Goal: Transaction & Acquisition: Download file/media

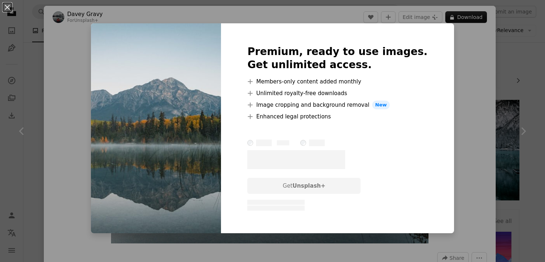
scroll to position [33, 0]
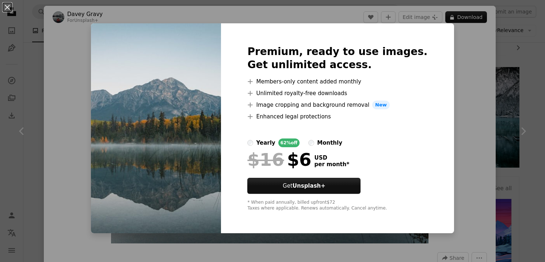
click at [211, 60] on img at bounding box center [156, 128] width 130 height 210
click at [196, 27] on img at bounding box center [156, 128] width 130 height 210
click at [6, 4] on button "An X shape" at bounding box center [7, 7] width 9 height 9
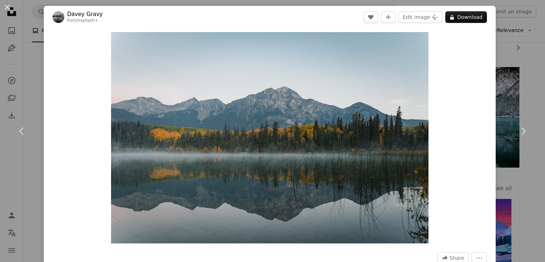
click at [530, 91] on div "An X shape Chevron left Chevron right Davey Gravy For Unsplash+ A heart A plus …" at bounding box center [272, 131] width 545 height 262
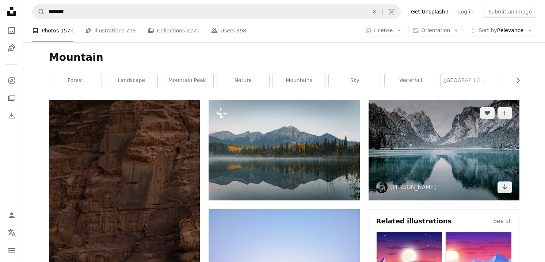
click at [443, 156] on img at bounding box center [443, 150] width 151 height 101
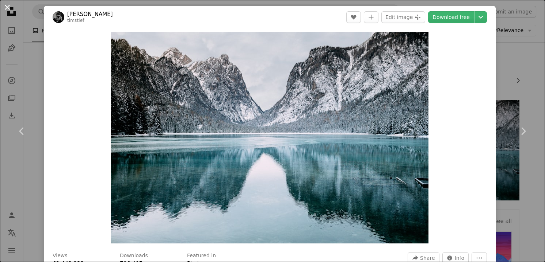
click at [12, 7] on button "An X shape" at bounding box center [7, 7] width 9 height 9
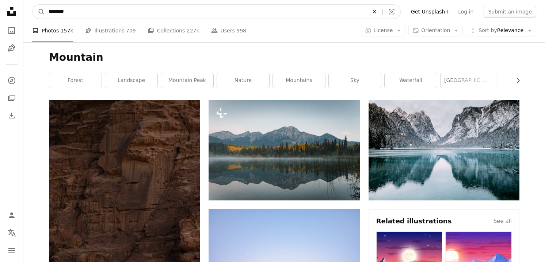
click at [382, 14] on icon "An X shape" at bounding box center [374, 12] width 16 height 6
type input "******"
click button "A magnifying glass" at bounding box center [38, 12] width 12 height 14
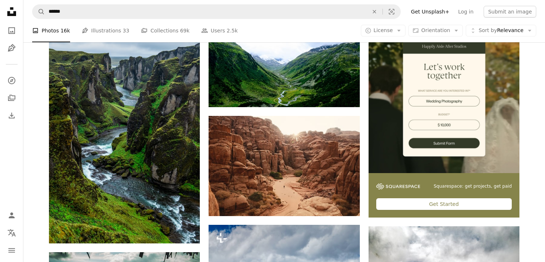
scroll to position [162, 0]
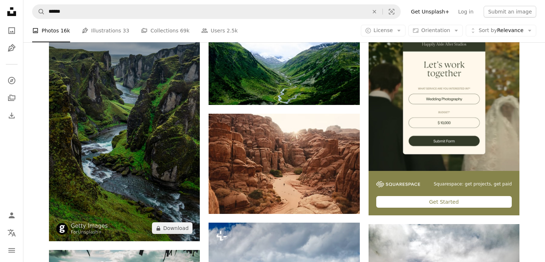
click at [112, 92] on img at bounding box center [124, 131] width 151 height 222
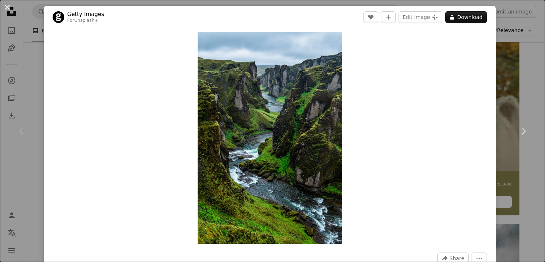
click at [6, 11] on button "An X shape" at bounding box center [7, 7] width 9 height 9
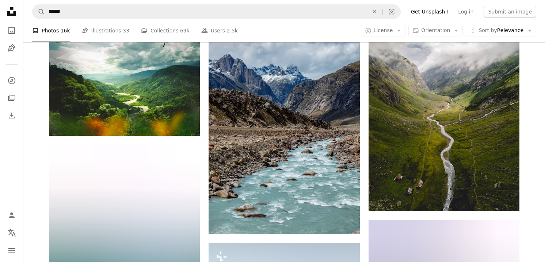
scroll to position [375, 0]
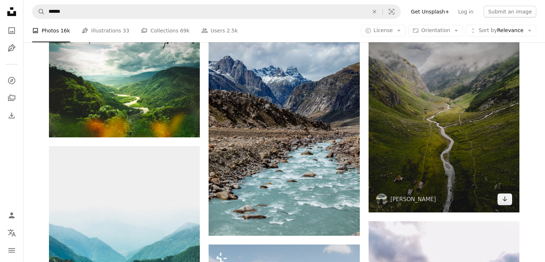
click at [470, 104] on img at bounding box center [443, 111] width 151 height 201
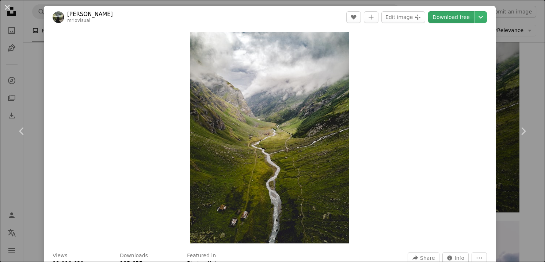
click at [444, 18] on link "Download free" at bounding box center [451, 17] width 46 height 12
